Goal: Navigation & Orientation: Find specific page/section

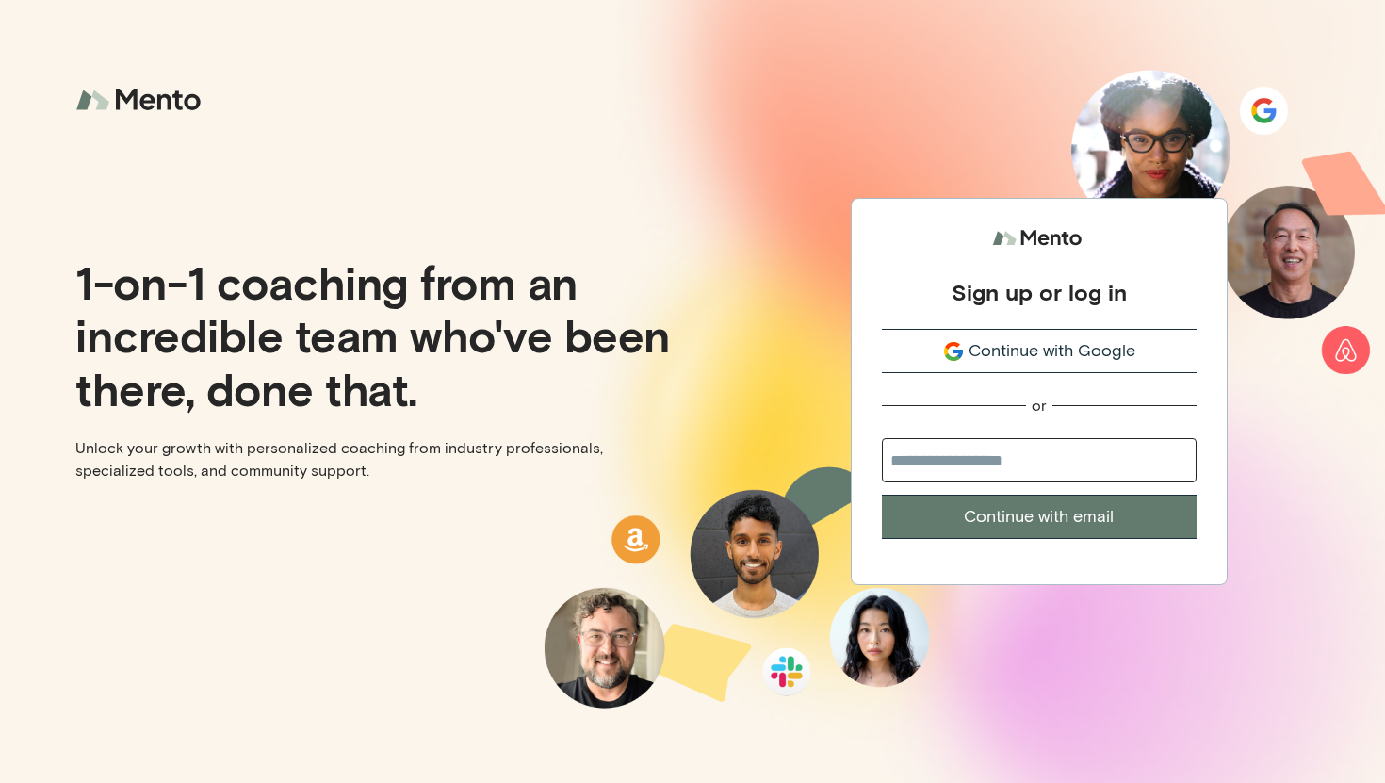
click at [1012, 460] on input "email" at bounding box center [1039, 460] width 315 height 44
type input "**********"
click at [994, 517] on button "Continue with email" at bounding box center [1039, 517] width 315 height 44
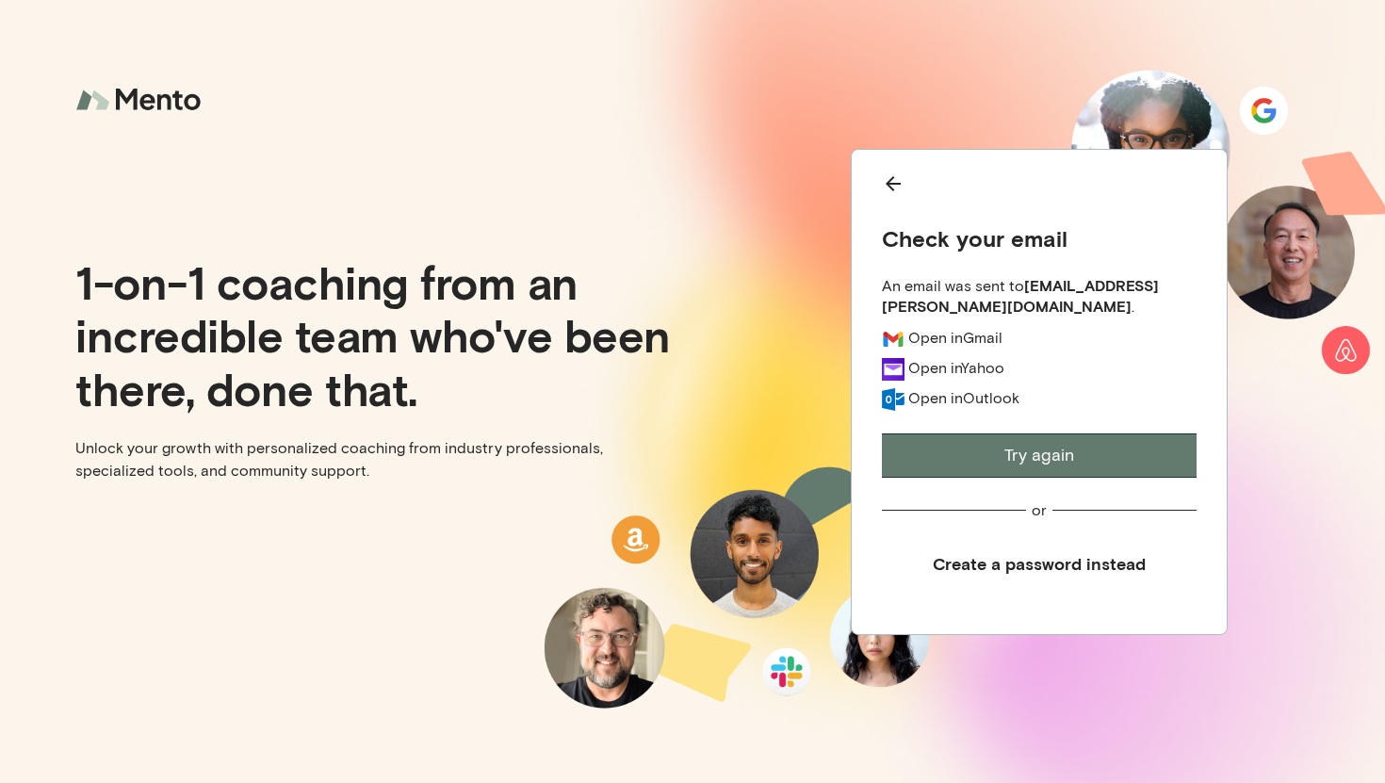
click at [894, 188] on icon "Back" at bounding box center [893, 183] width 23 height 23
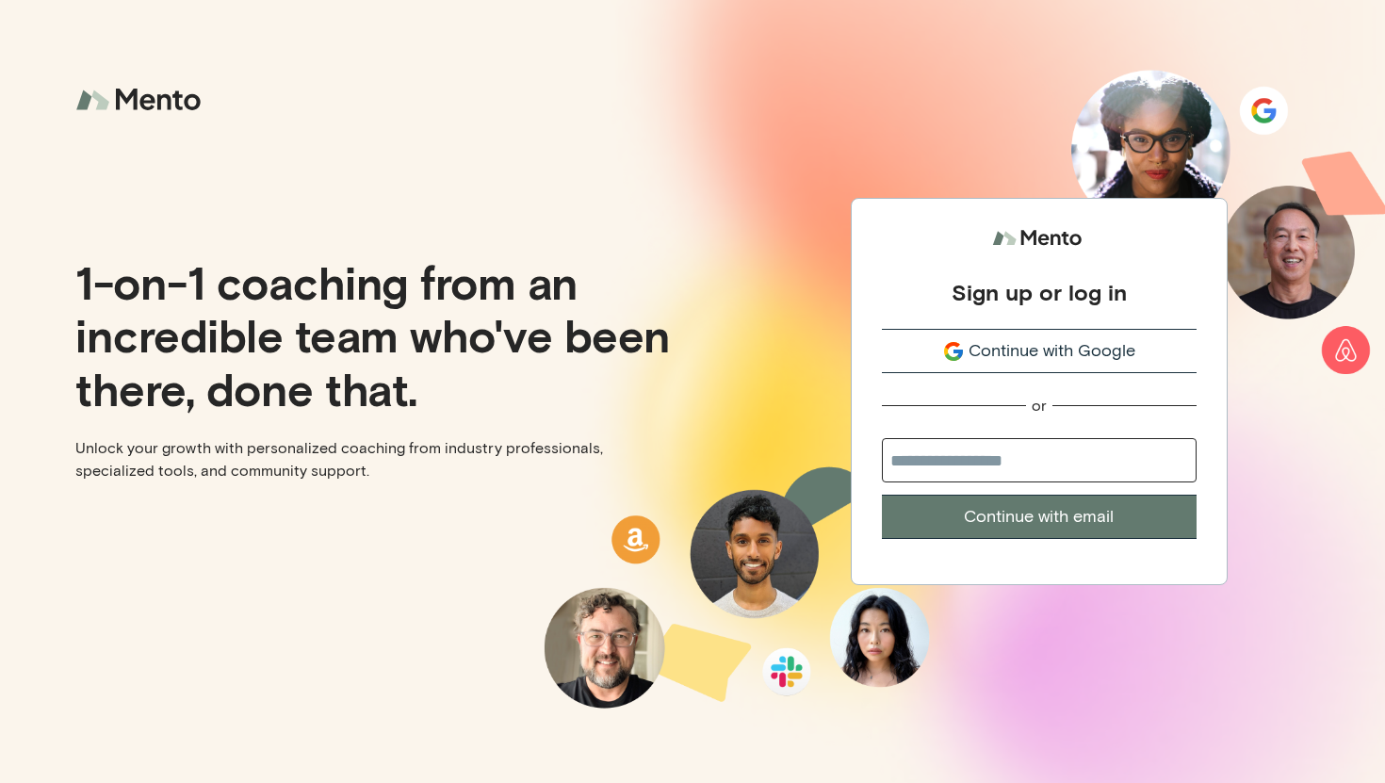
click at [956, 352] on icon "submit" at bounding box center [958, 354] width 9 height 8
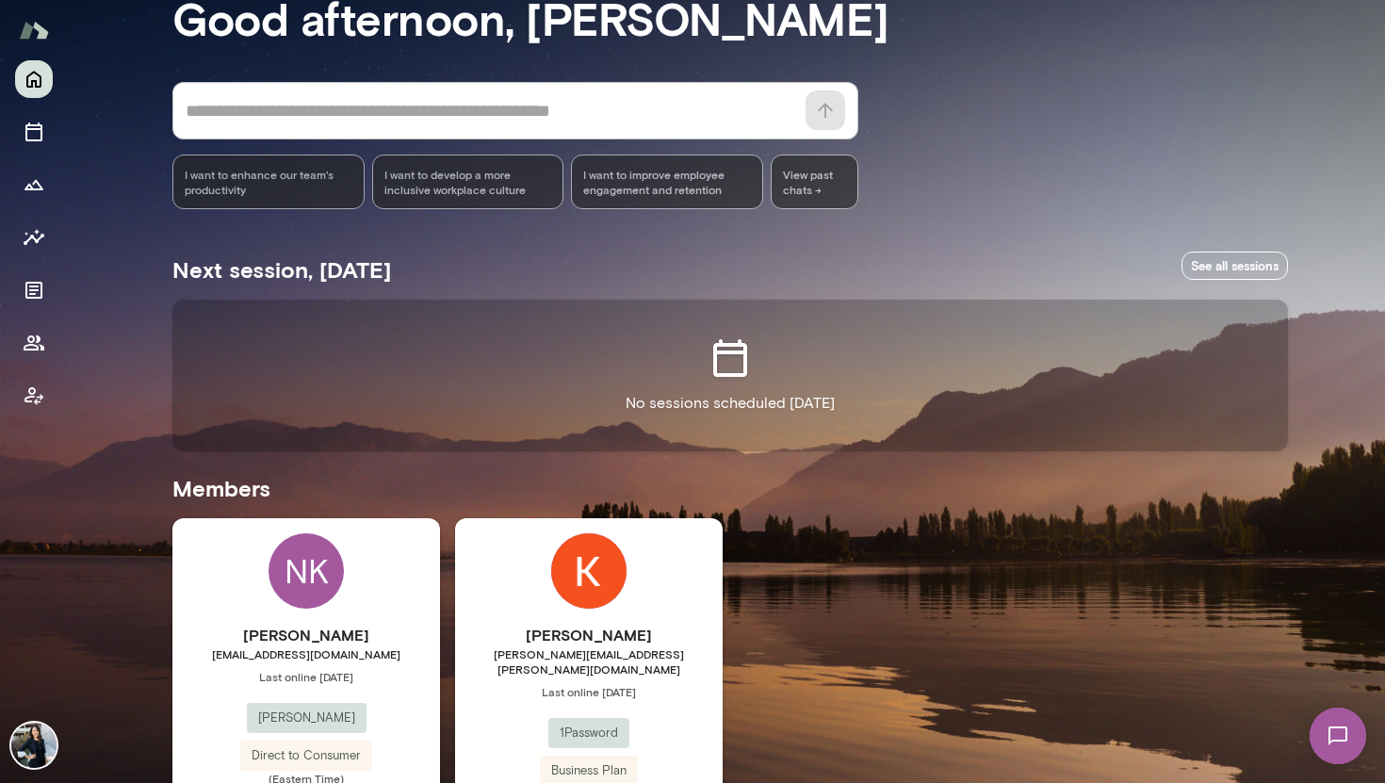
scroll to position [209, 0]
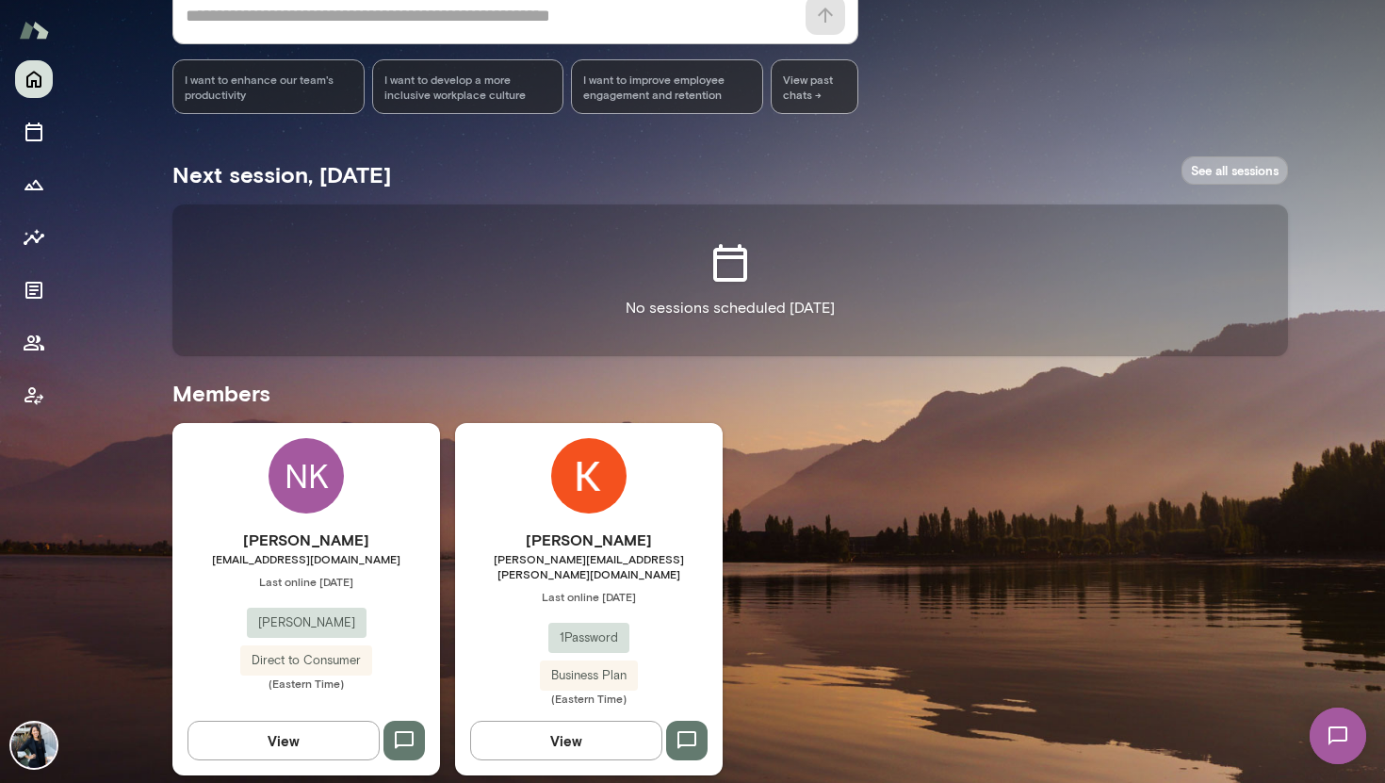
click at [1279, 160] on link "See all sessions" at bounding box center [1235, 170] width 106 height 29
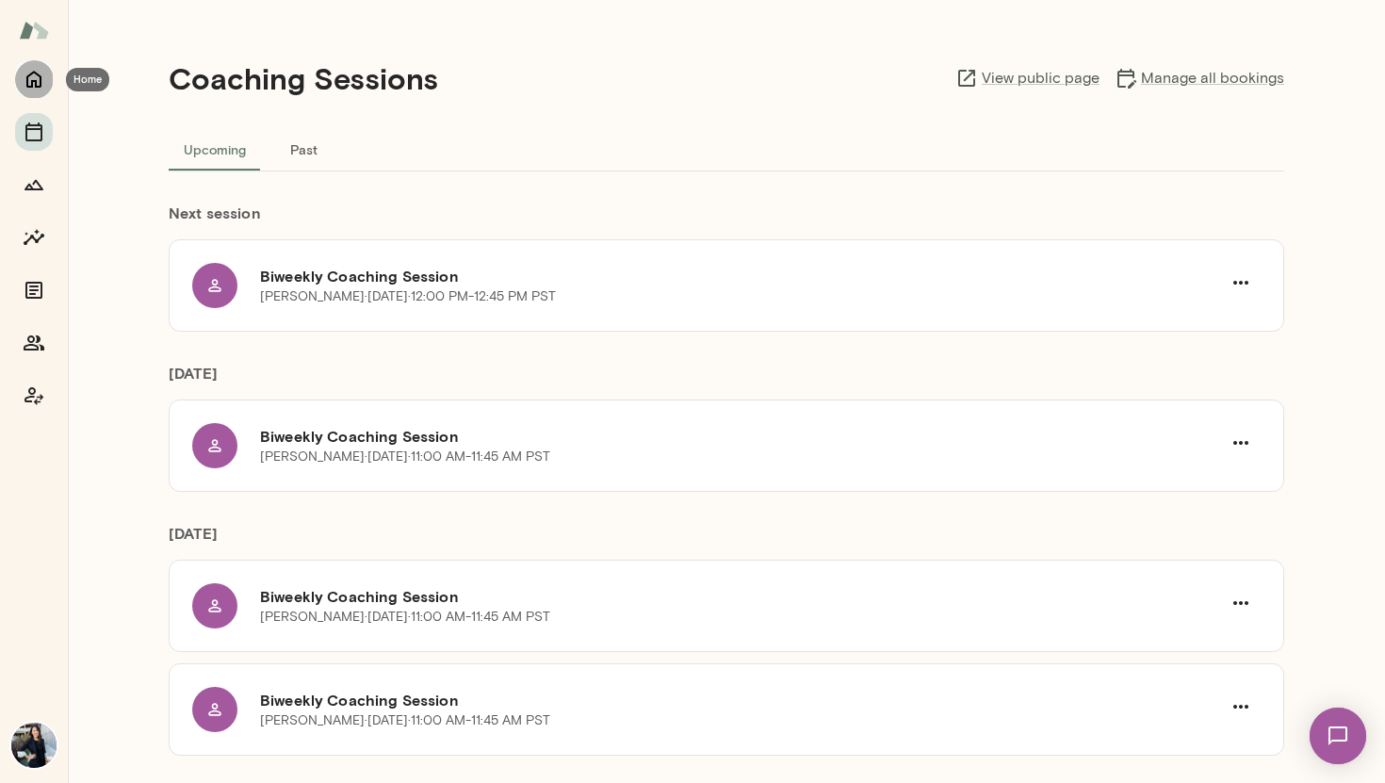
click at [37, 74] on icon "Home" at bounding box center [33, 80] width 15 height 17
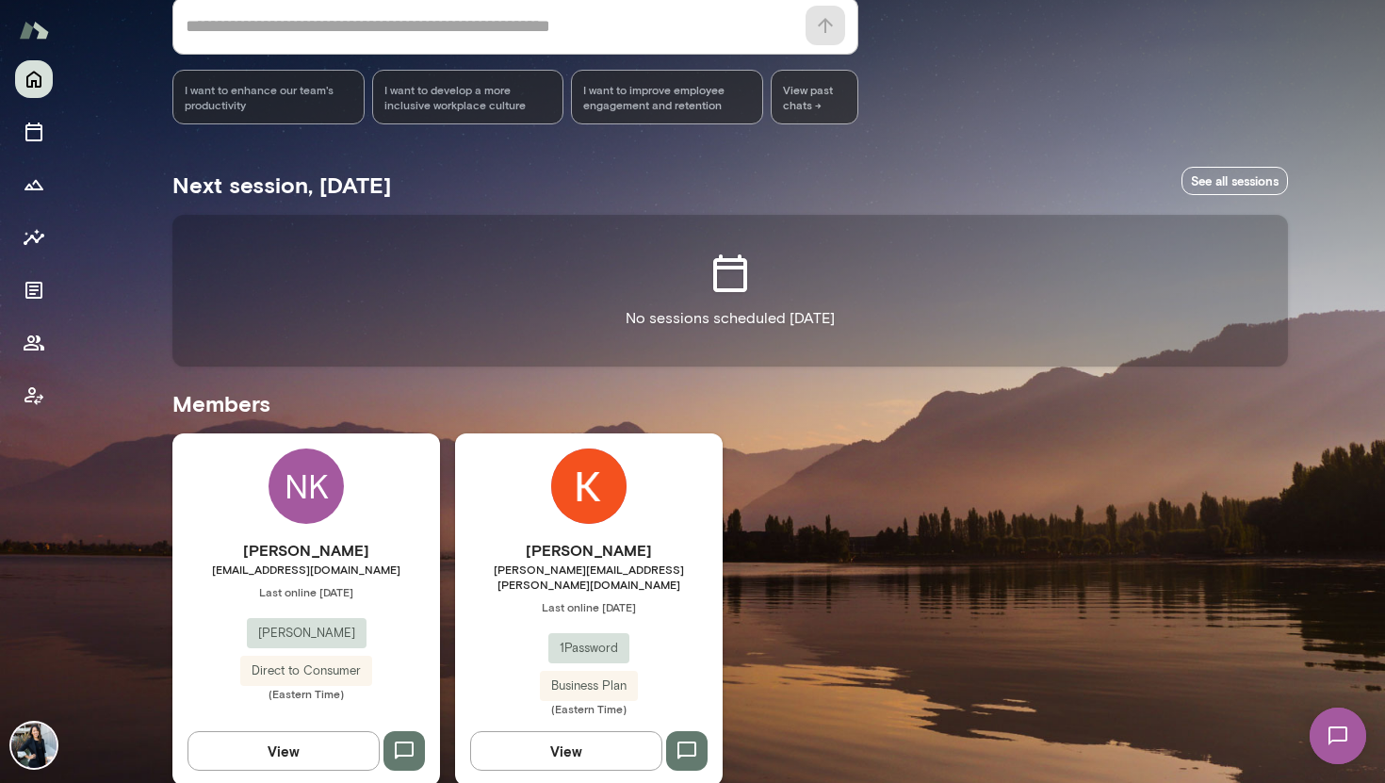
scroll to position [209, 0]
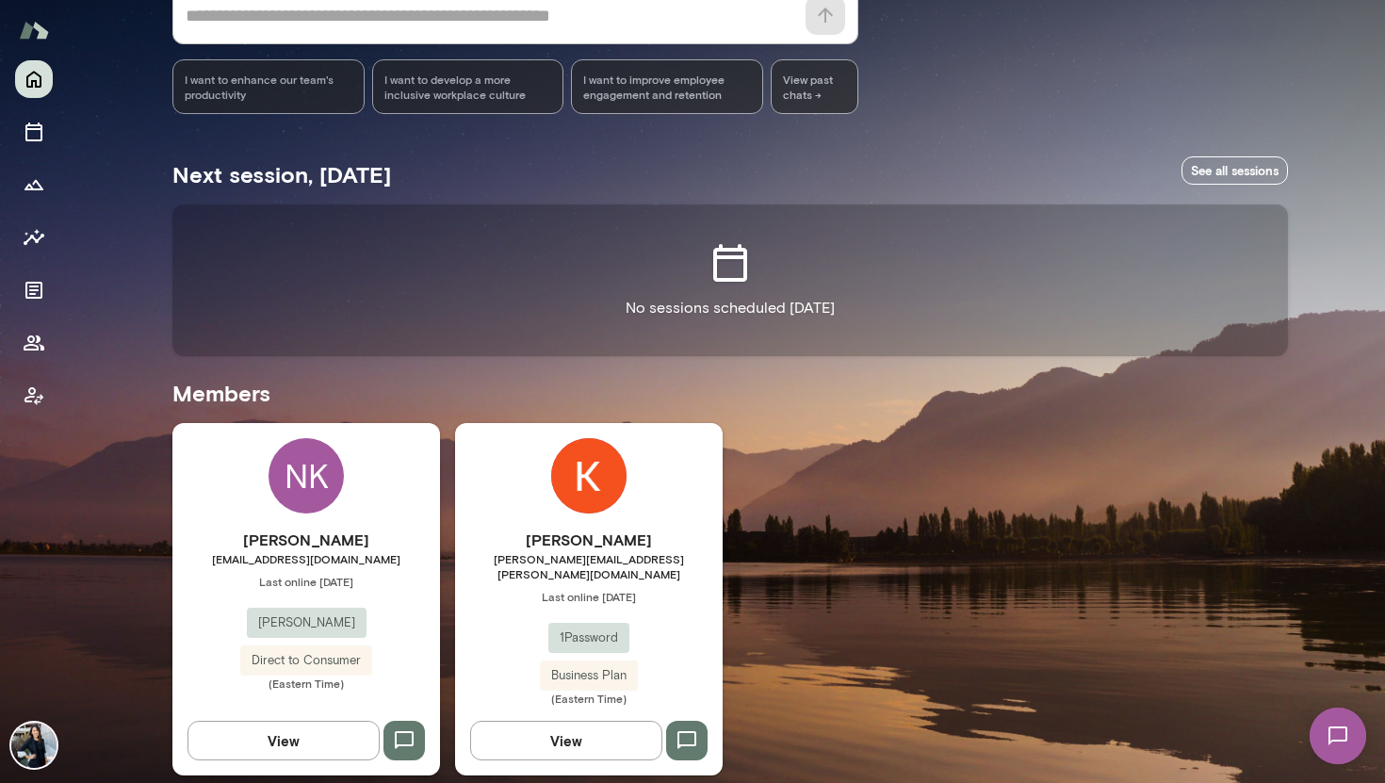
click at [617, 484] on img at bounding box center [588, 475] width 75 height 75
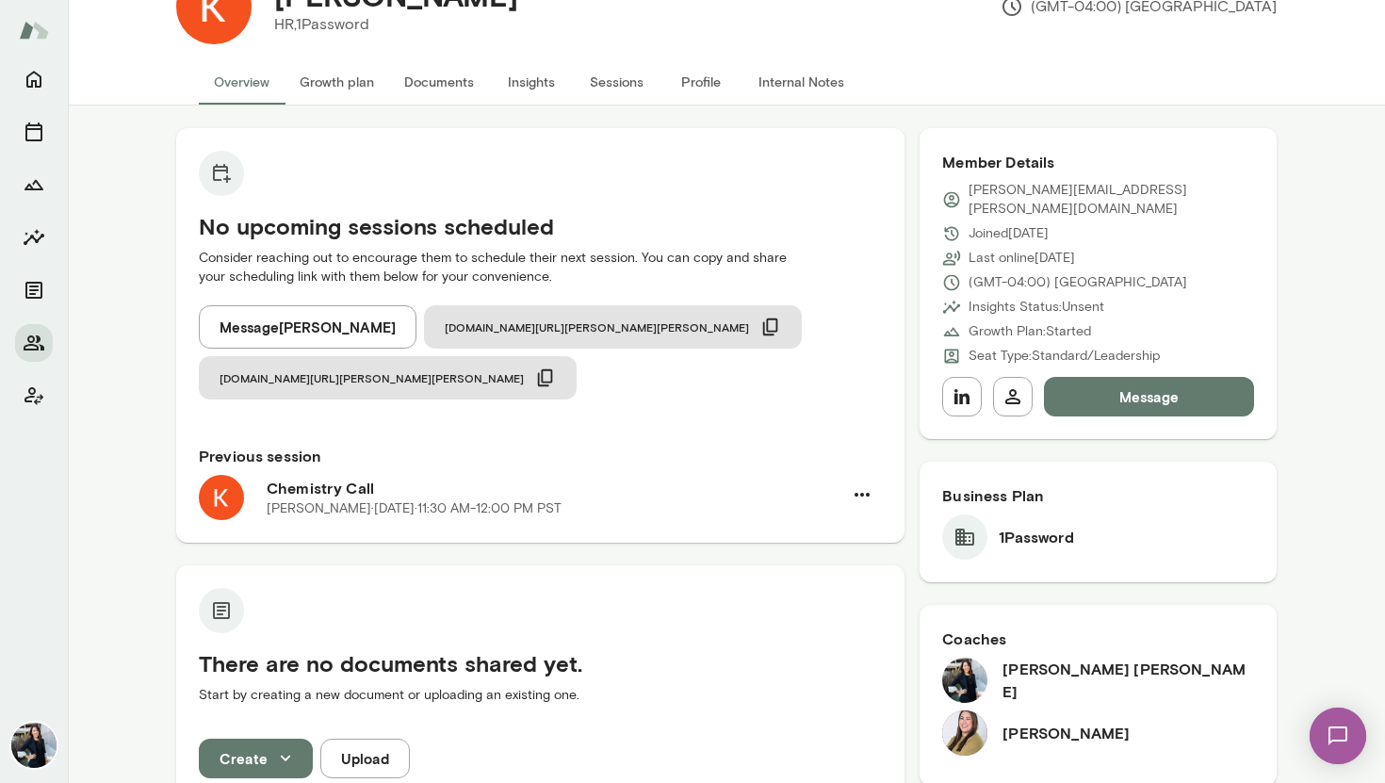
scroll to position [68, 0]
